Goal: Transaction & Acquisition: Purchase product/service

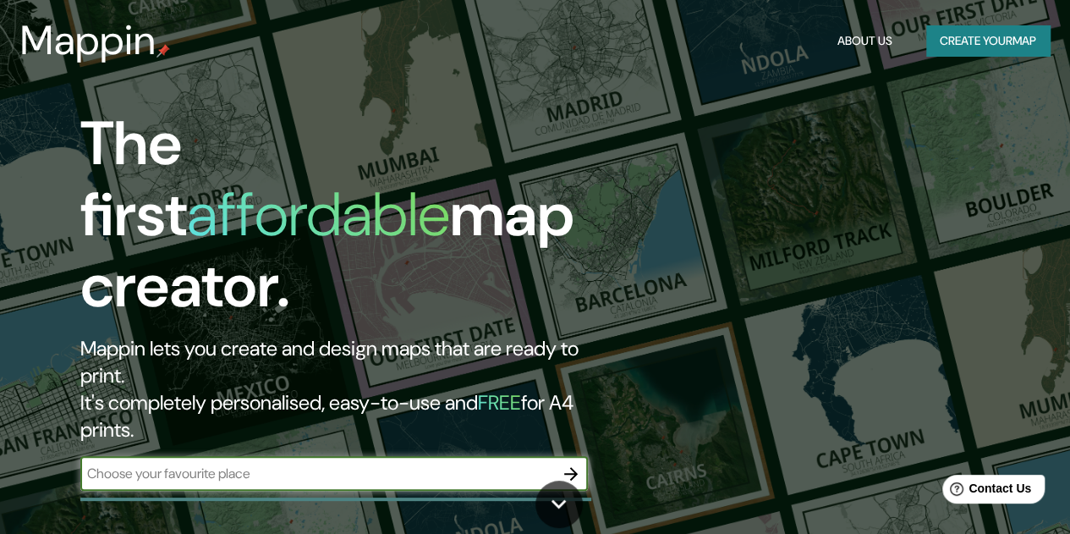
click at [359, 463] on input "text" at bounding box center [317, 472] width 474 height 19
drag, startPoint x: 396, startPoint y: 411, endPoint x: 357, endPoint y: 406, distance: 39.2
click at [357, 463] on input "text" at bounding box center [317, 472] width 474 height 19
click at [569, 463] on icon "button" at bounding box center [571, 473] width 20 height 20
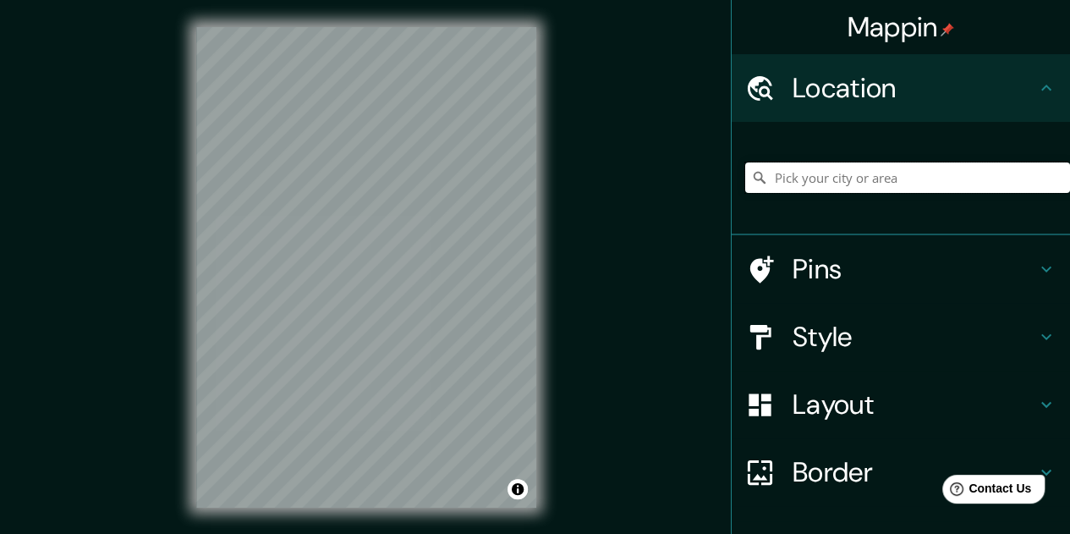
drag, startPoint x: 833, startPoint y: 182, endPoint x: 792, endPoint y: 182, distance: 41.4
click at [792, 182] on input "Pick your city or area" at bounding box center [907, 177] width 325 height 30
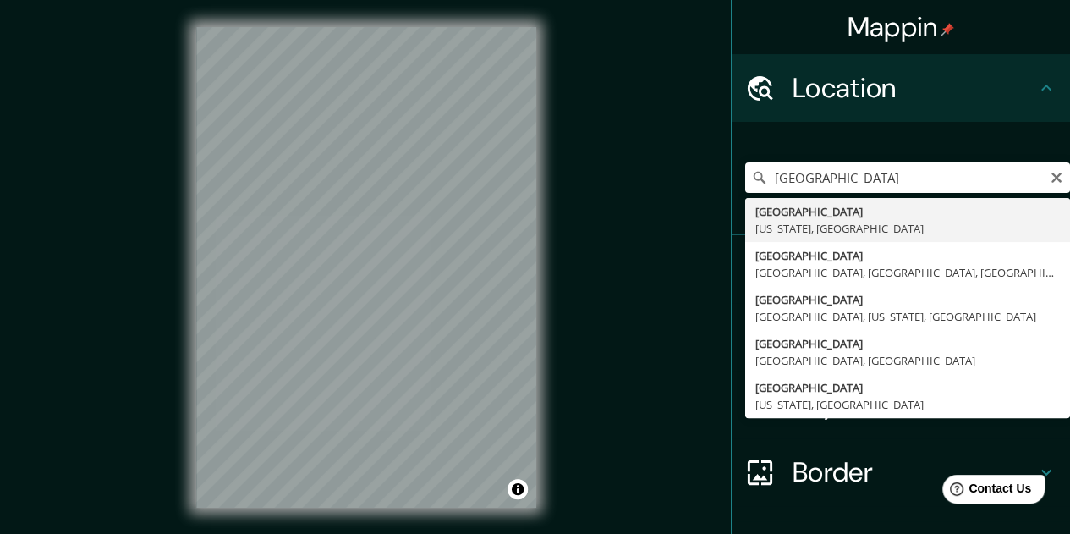
type input "[GEOGRAPHIC_DATA], [US_STATE], [GEOGRAPHIC_DATA]"
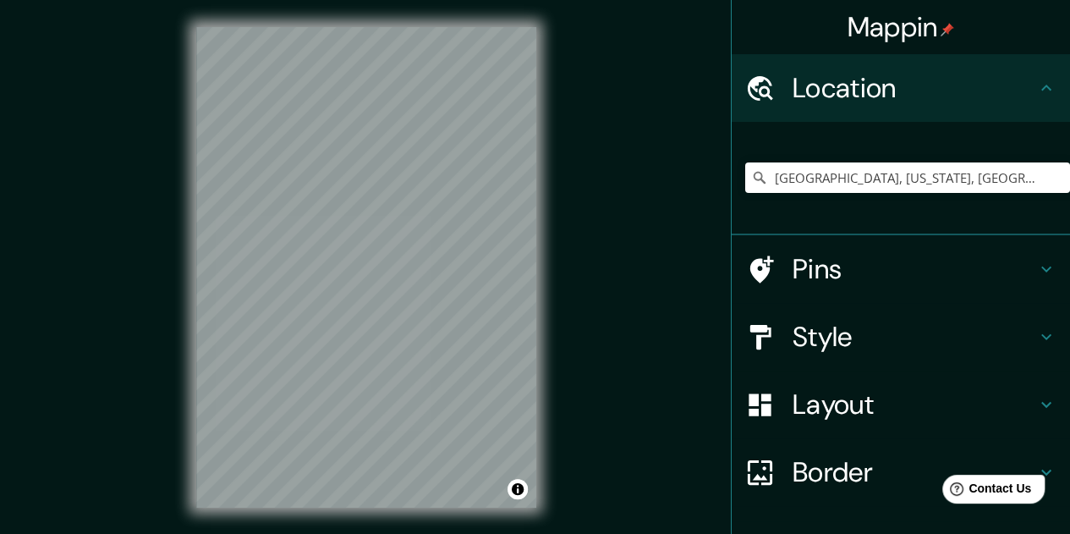
click at [538, 346] on div "© Mapbox © OpenStreetMap Improve this map" at bounding box center [366, 267] width 394 height 534
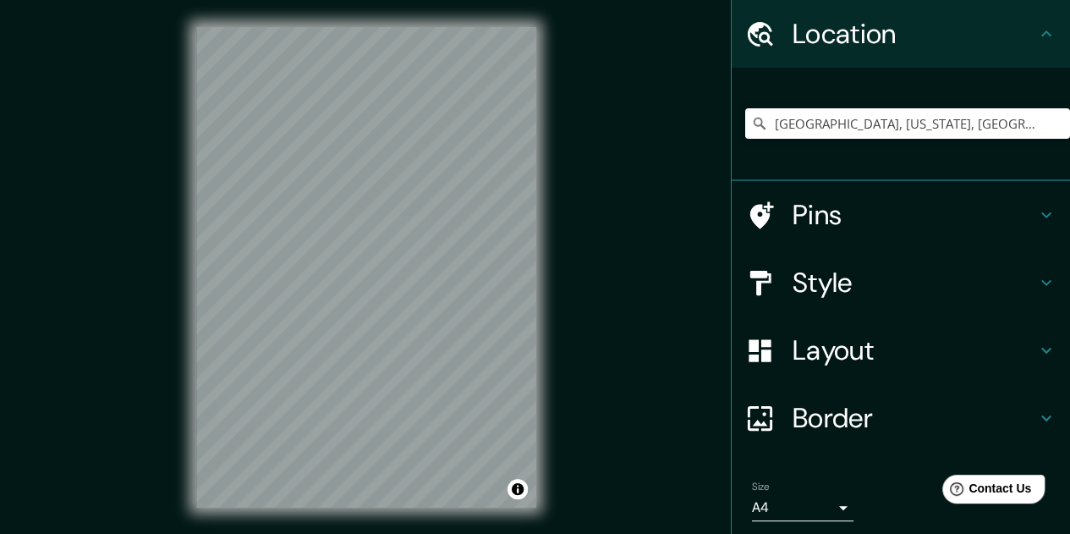
scroll to position [112, 0]
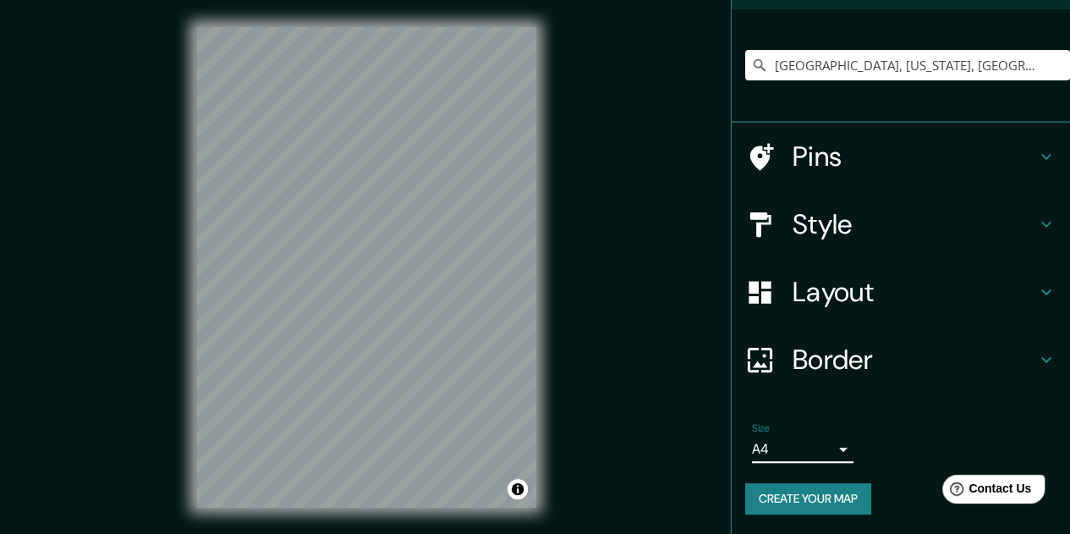
click at [807, 451] on body "Mappin Location [GEOGRAPHIC_DATA], [US_STATE], [GEOGRAPHIC_DATA] Pins Style Lay…" at bounding box center [535, 267] width 1070 height 534
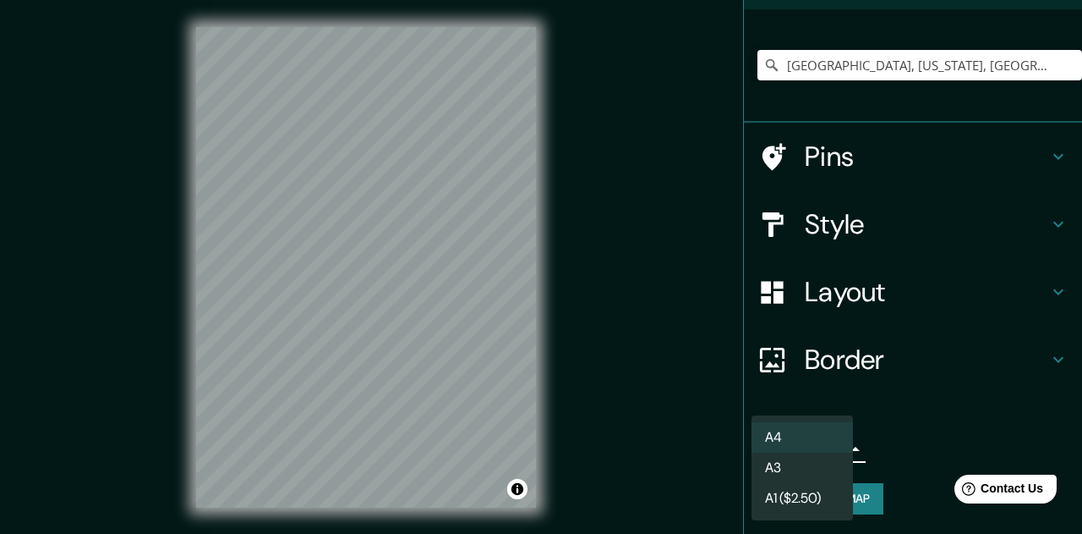
click at [800, 463] on li "A3" at bounding box center [802, 467] width 101 height 30
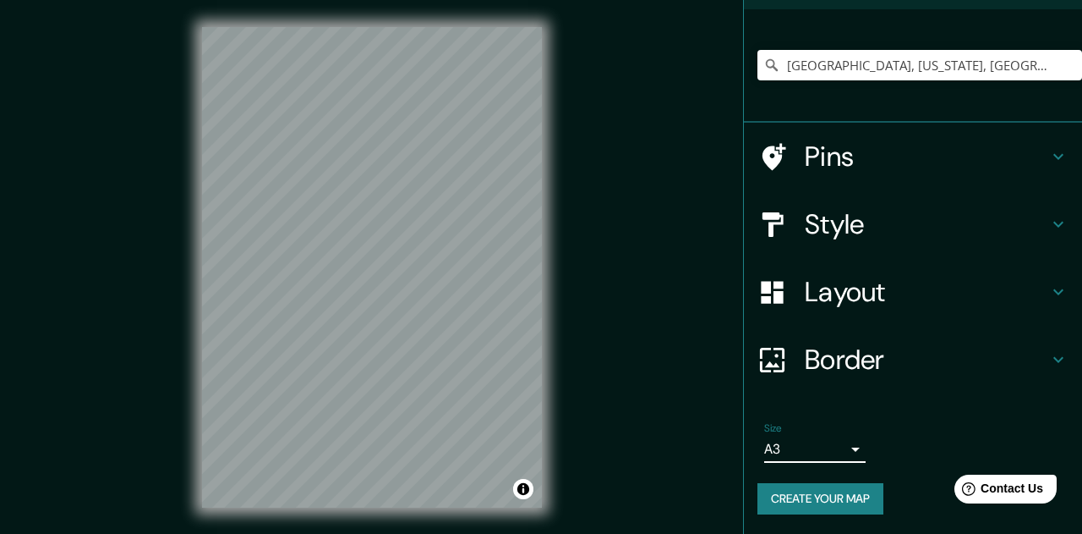
click at [805, 437] on body "Mappin Location [GEOGRAPHIC_DATA], [US_STATE], [GEOGRAPHIC_DATA] Pins Style Lay…" at bounding box center [541, 267] width 1082 height 534
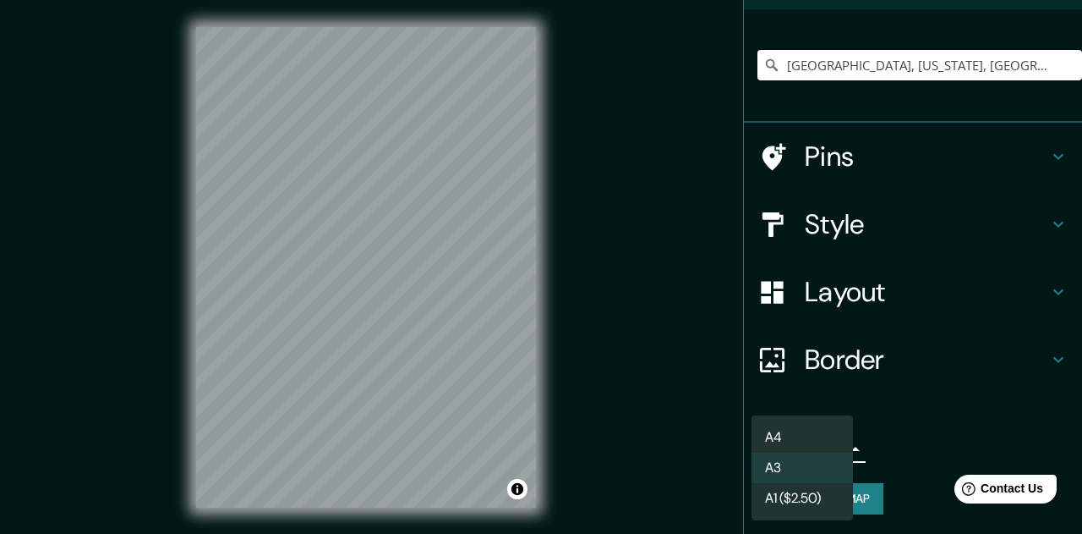
click at [788, 498] on li "A1 ($2.50)" at bounding box center [802, 498] width 101 height 30
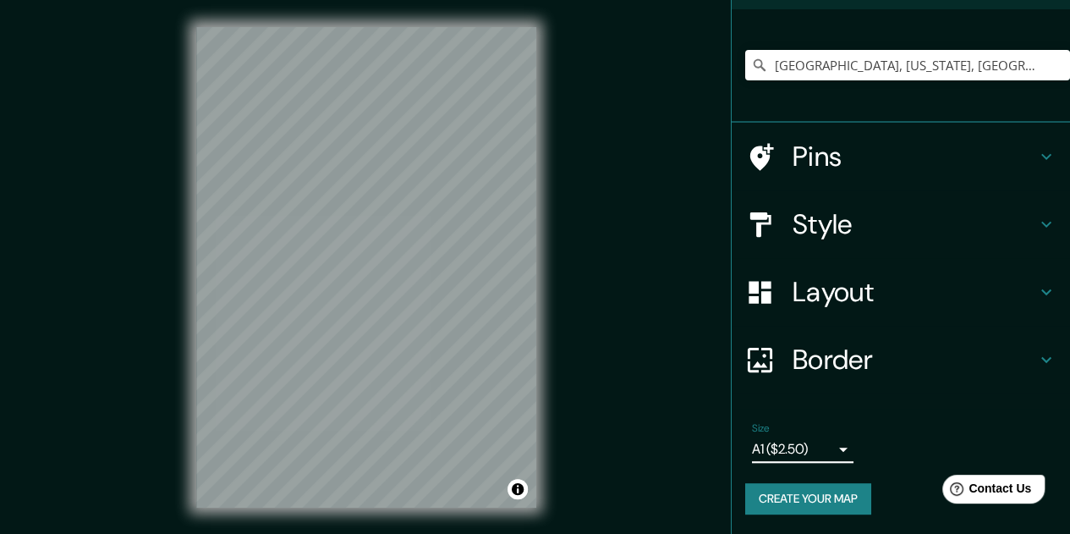
click at [805, 454] on body "Mappin Location [GEOGRAPHIC_DATA], [US_STATE], [GEOGRAPHIC_DATA] Pins Style Lay…" at bounding box center [535, 267] width 1070 height 534
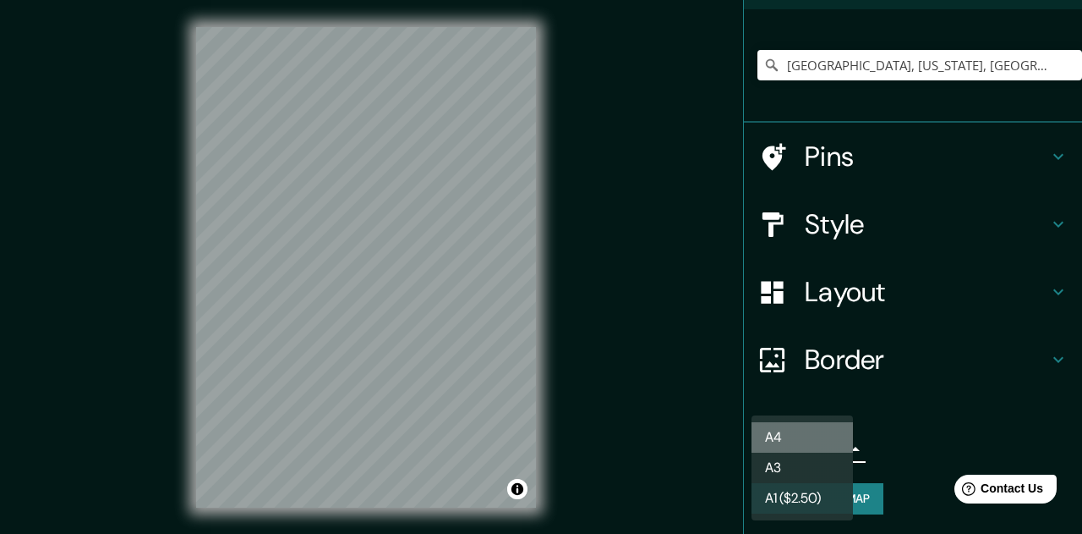
click at [799, 432] on li "A4" at bounding box center [802, 437] width 101 height 30
type input "single"
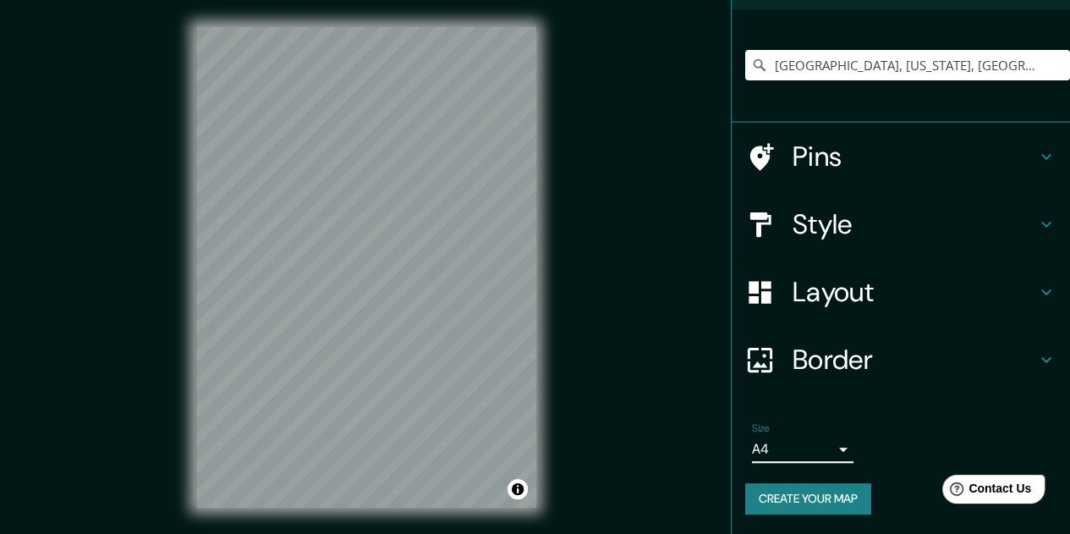
click at [885, 233] on h4 "Style" at bounding box center [914, 224] width 244 height 34
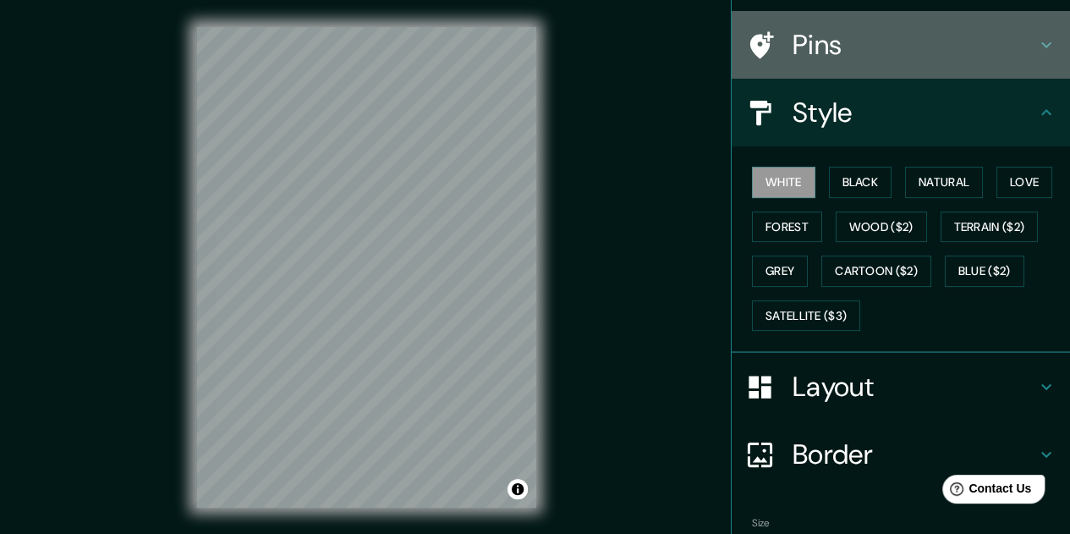
click at [922, 47] on h4 "Pins" at bounding box center [914, 45] width 244 height 34
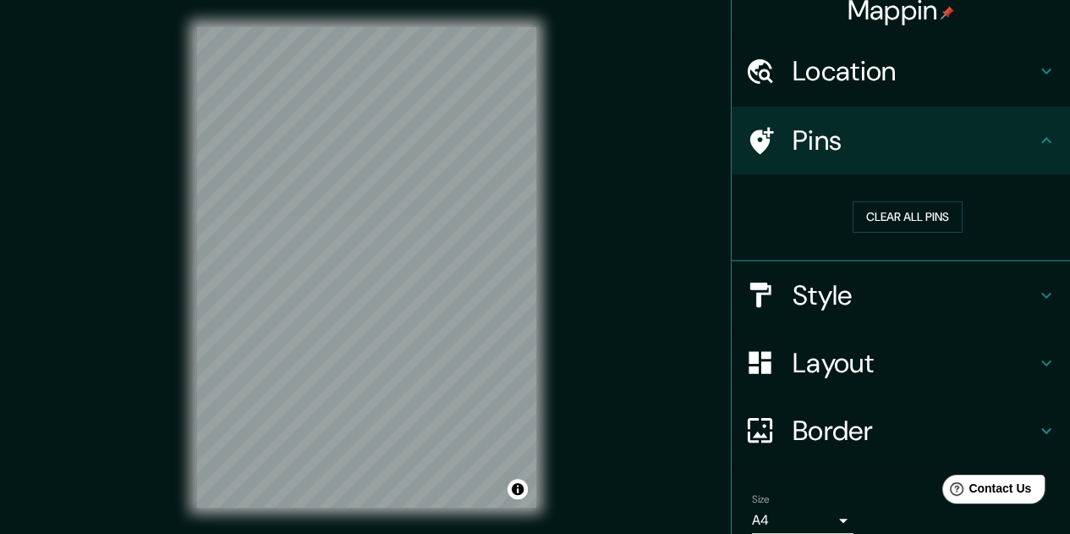
scroll to position [0, 0]
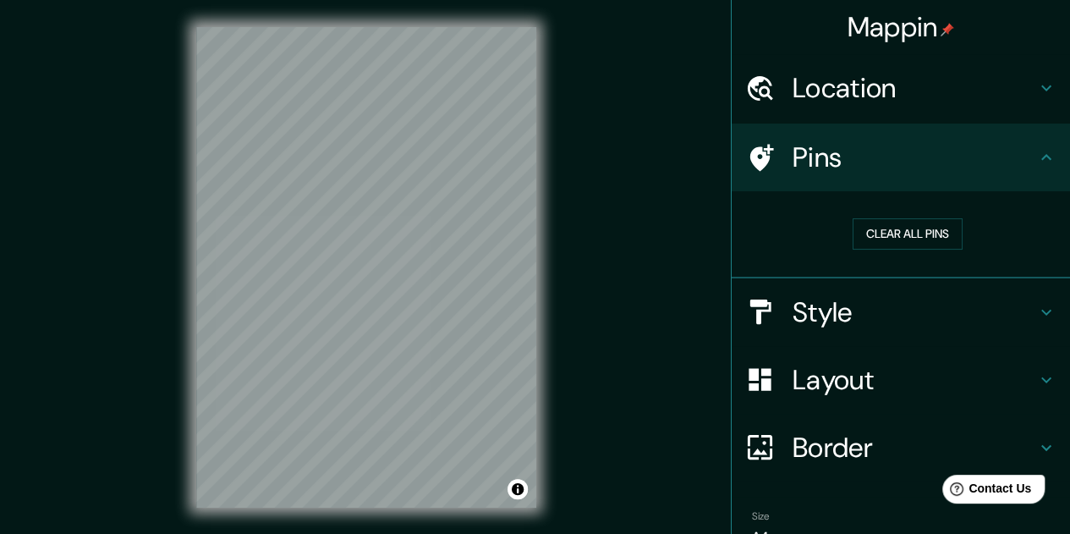
click at [867, 384] on h4 "Layout" at bounding box center [914, 380] width 244 height 34
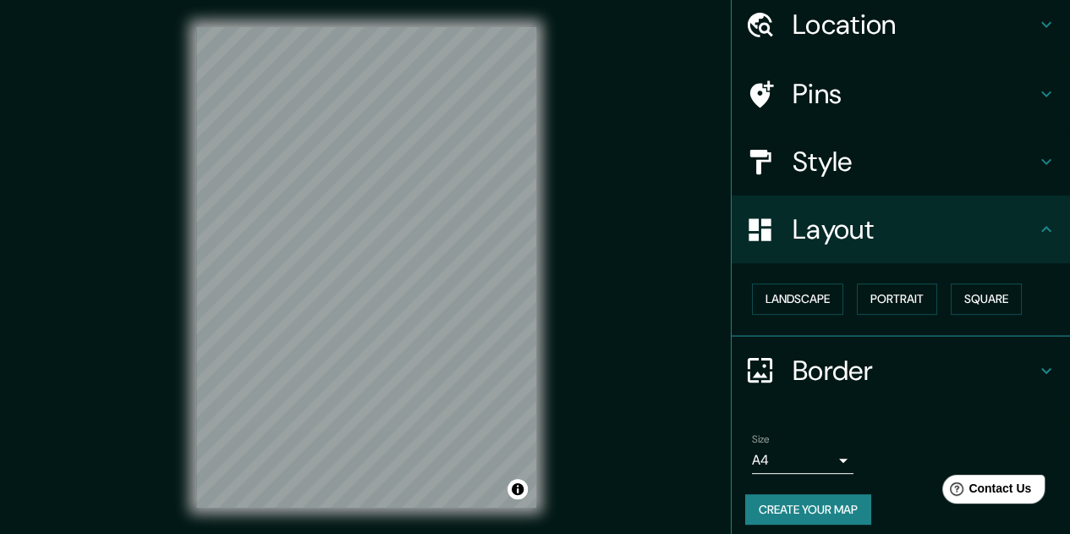
scroll to position [73, 0]
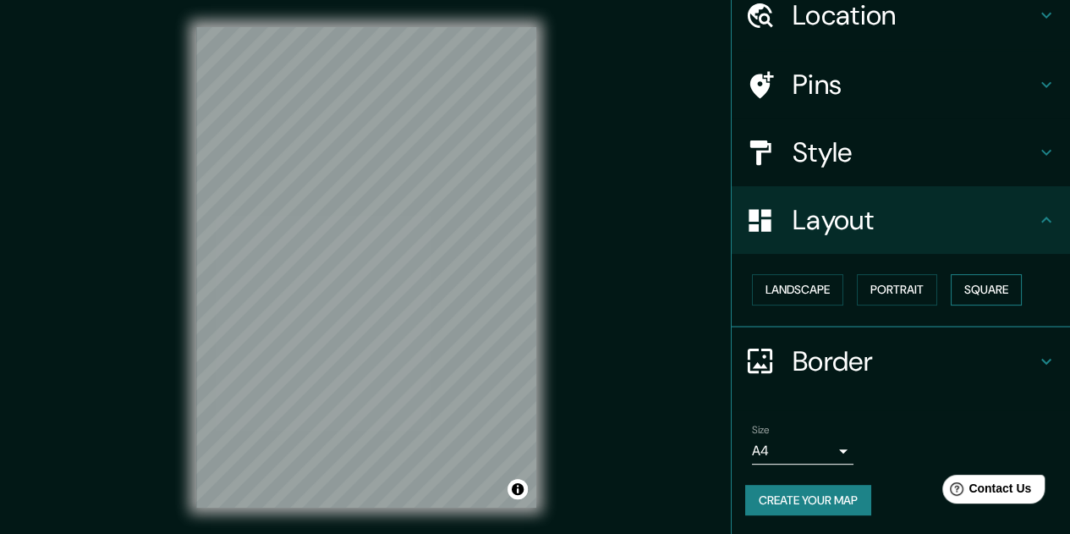
drag, startPoint x: 981, startPoint y: 275, endPoint x: 995, endPoint y: 287, distance: 18.0
click at [995, 287] on button "Square" at bounding box center [986, 289] width 71 height 31
